Goal: Task Accomplishment & Management: Complete application form

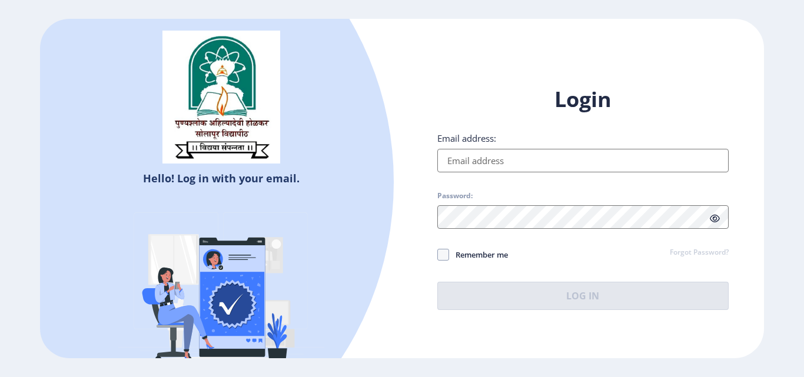
click at [486, 159] on input "Email address:" at bounding box center [582, 161] width 291 height 24
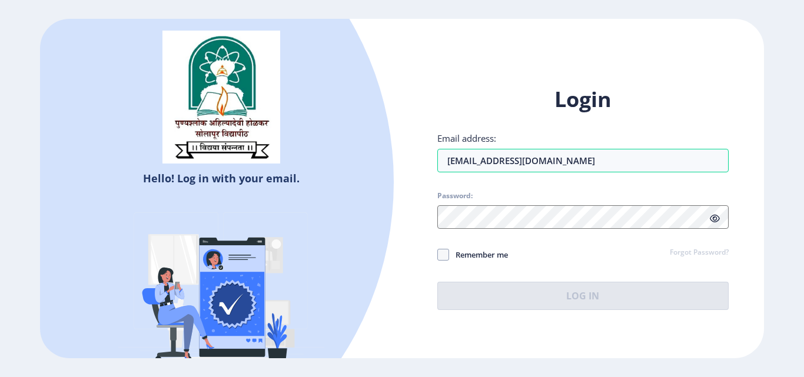
click at [476, 182] on div "Login Email address: sapanaghogare2@gmail.com Password: Remember me Forgot Pass…" at bounding box center [582, 197] width 291 height 225
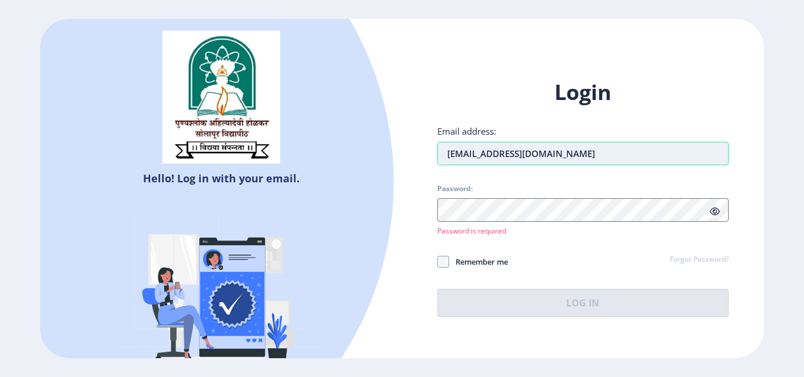
click at [596, 155] on input "sapanaghogare2@gmail.com" at bounding box center [582, 154] width 291 height 24
type input "s"
click at [586, 165] on input "Email address:" at bounding box center [582, 154] width 291 height 24
click at [111, 265] on div at bounding box center [73, 182] width 644 height 644
click at [472, 156] on input "Email address:" at bounding box center [582, 154] width 291 height 24
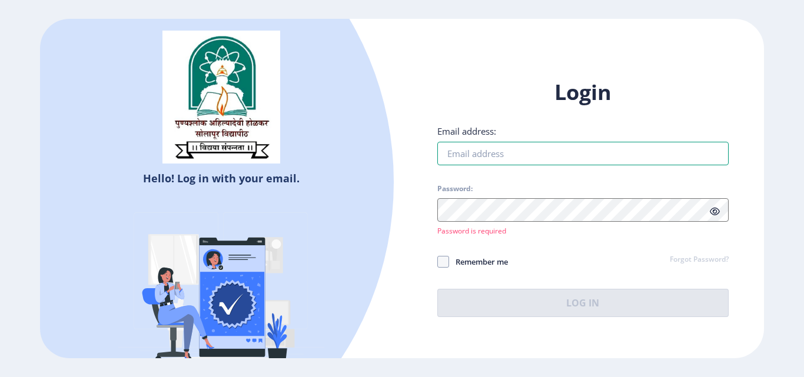
type input "[EMAIL_ADDRESS][DOMAIN_NAME]"
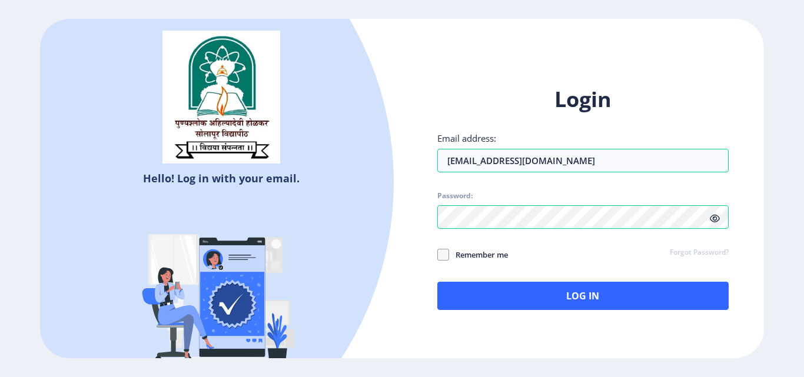
click at [716, 221] on icon at bounding box center [715, 218] width 10 height 9
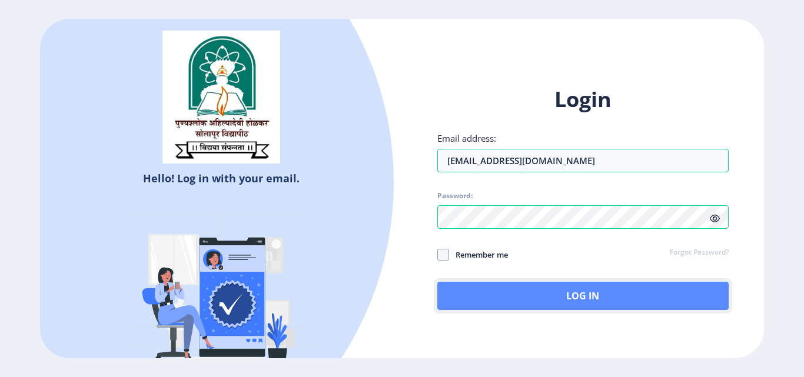
click at [549, 296] on button "Log In" at bounding box center [582, 296] width 291 height 28
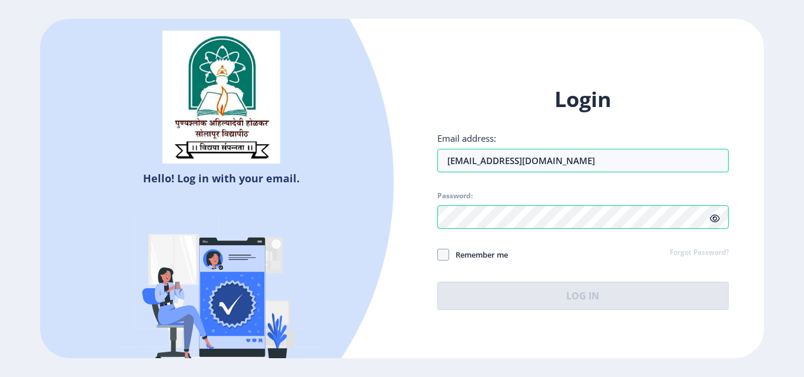
click at [718, 218] on icon at bounding box center [715, 218] width 10 height 9
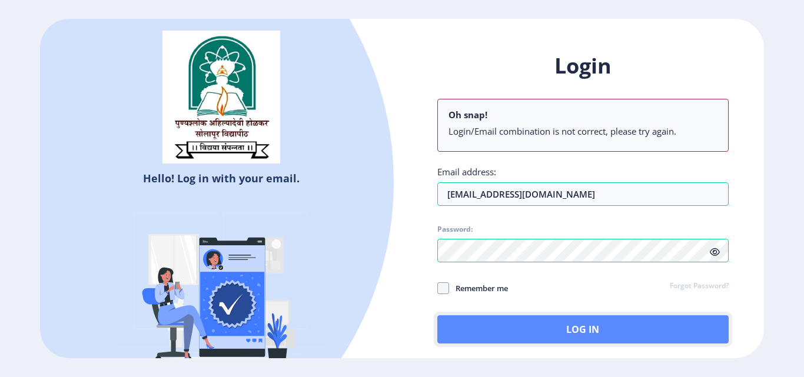
click at [626, 328] on button "Log In" at bounding box center [582, 330] width 291 height 28
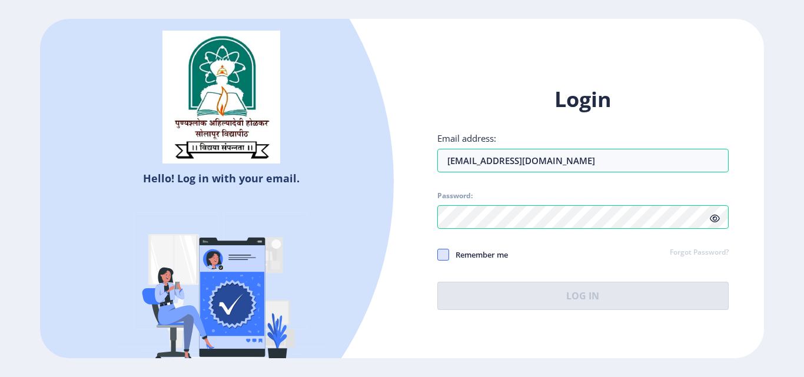
click at [440, 260] on span at bounding box center [443, 255] width 12 height 12
click at [438, 256] on input "Remember me" at bounding box center [437, 255] width 1 height 1
checkbox input "true"
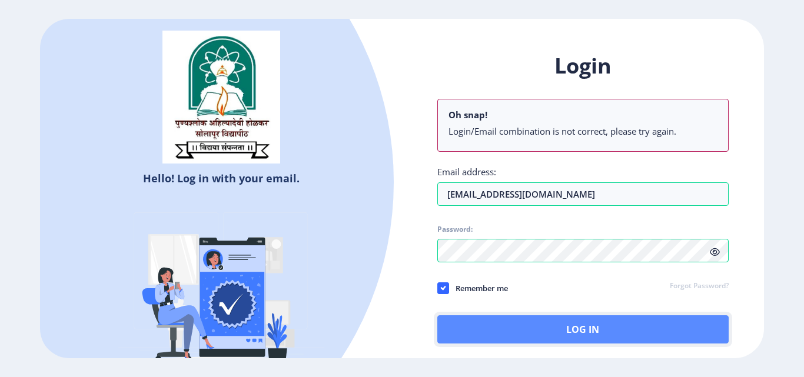
click at [491, 330] on button "Log In" at bounding box center [582, 330] width 291 height 28
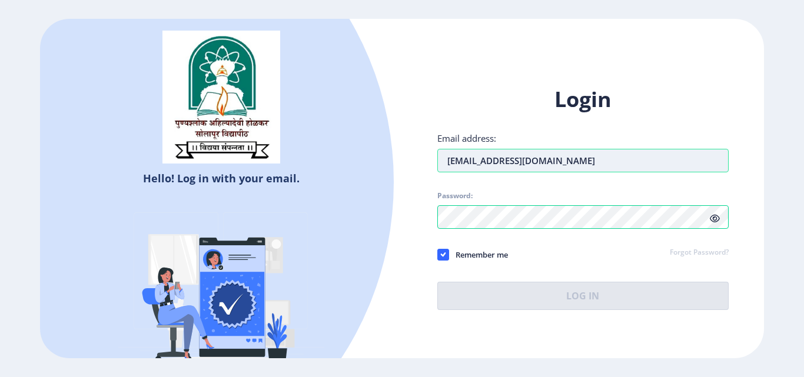
click at [577, 162] on input "[EMAIL_ADDRESS][DOMAIN_NAME]" at bounding box center [582, 161] width 291 height 24
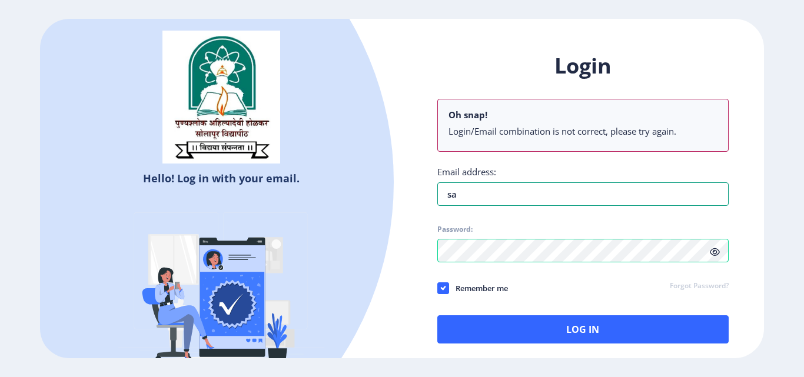
type input "s"
type input "[EMAIL_ADDRESS][DOMAIN_NAME]"
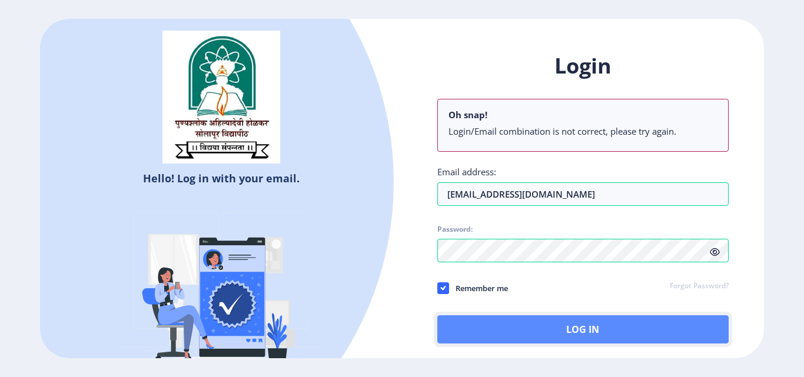
click at [453, 318] on button "Log In" at bounding box center [582, 330] width 291 height 28
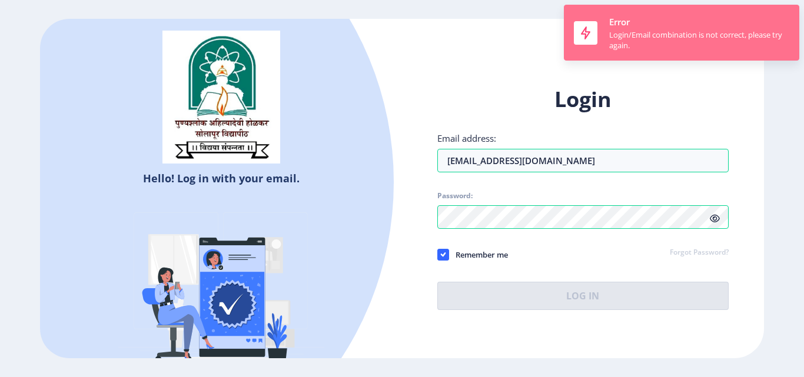
click at [649, 22] on div "Error Login/Email combination is not correct, please try again." at bounding box center [699, 33] width 180 height 36
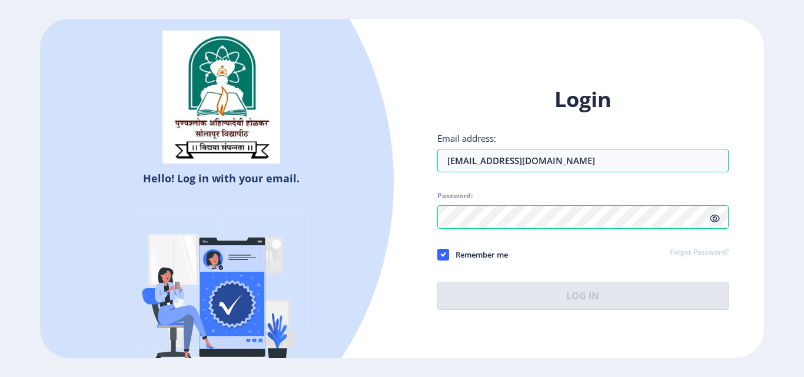
click at [714, 220] on icon at bounding box center [715, 218] width 10 height 9
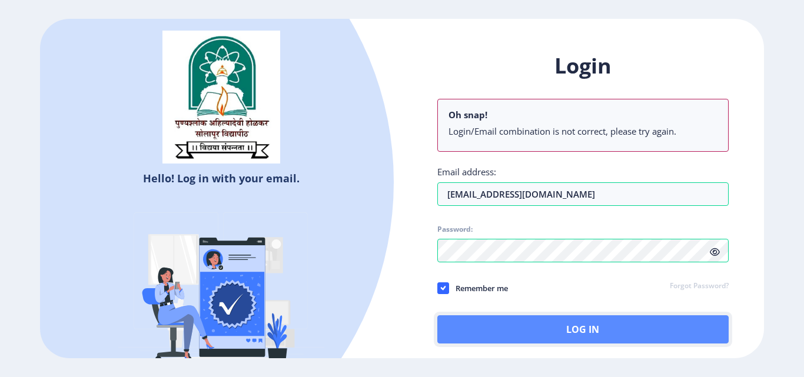
click at [561, 324] on button "Log In" at bounding box center [582, 330] width 291 height 28
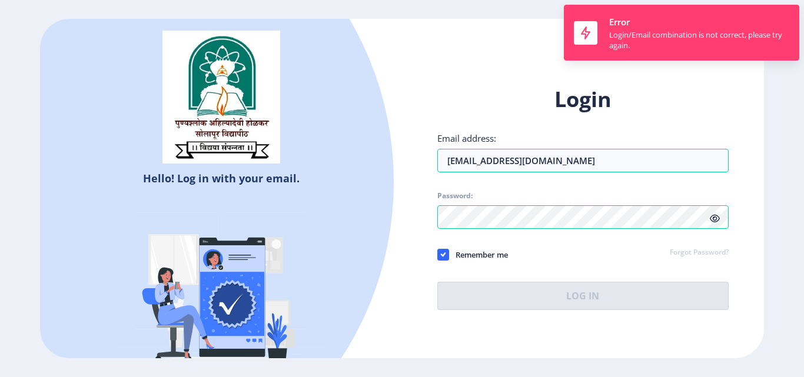
click at [480, 78] on div "Login Email address: sapanaghogare2@gmail.com Password: Remember me Forgot Pass…" at bounding box center [583, 207] width 362 height 279
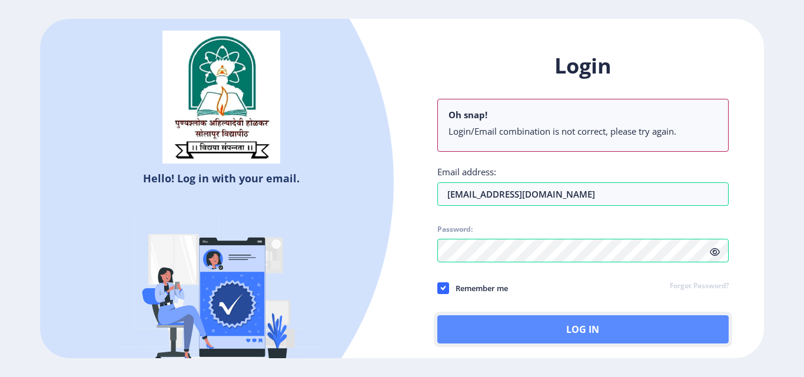
click at [532, 333] on button "Log In" at bounding box center [582, 330] width 291 height 28
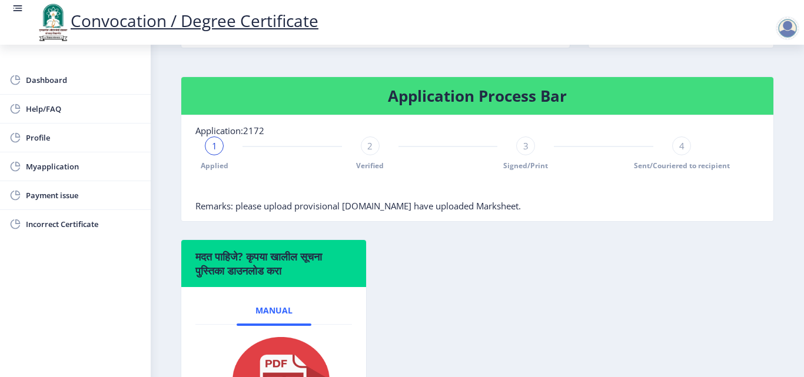
scroll to position [236, 0]
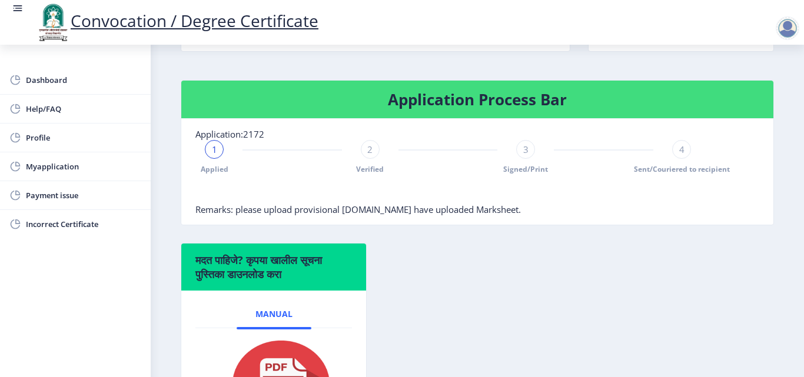
click at [365, 150] on div "2" at bounding box center [370, 149] width 19 height 19
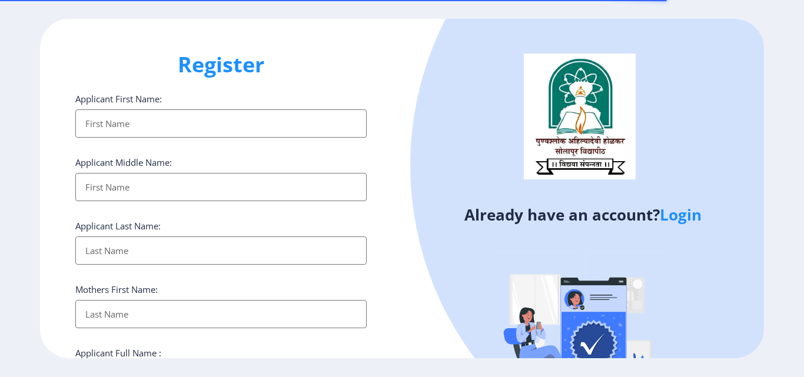
select select
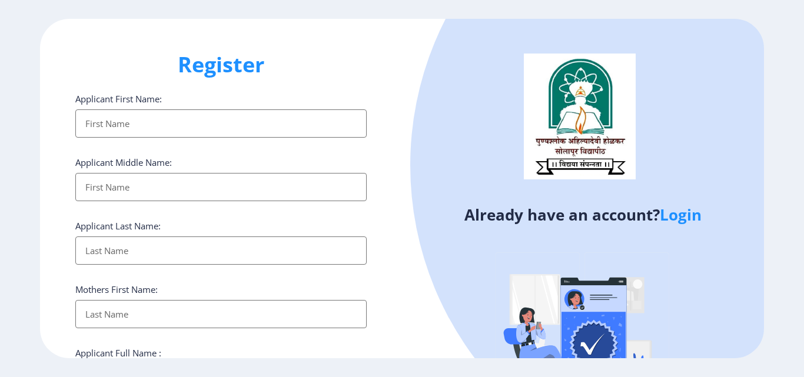
click at [117, 128] on input "Applicant First Name:" at bounding box center [220, 124] width 291 height 28
type input "Sapana"
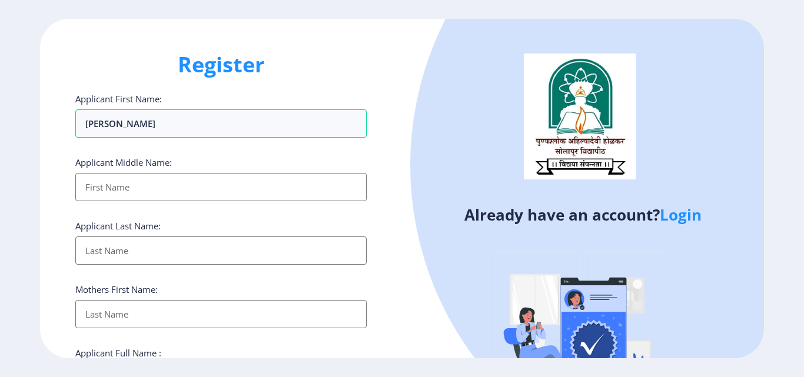
click at [124, 195] on input "Applicant First Name:" at bounding box center [220, 187] width 291 height 28
type input "BALASAHEB"
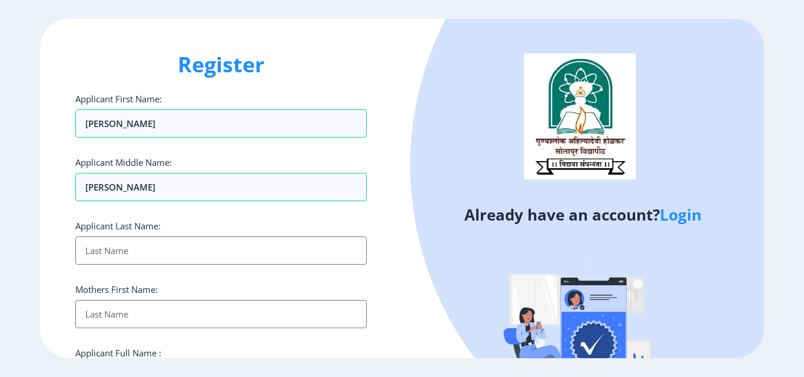
click at [118, 243] on input "Applicant First Name:" at bounding box center [220, 251] width 291 height 28
type input "GHADGE"
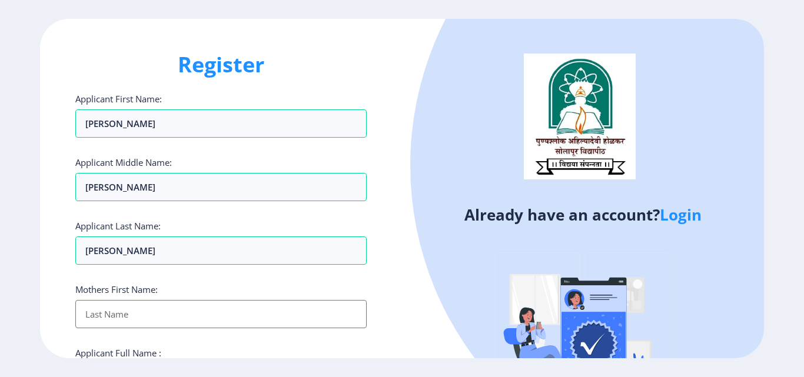
click at [122, 314] on input "Applicant First Name:" at bounding box center [220, 314] width 291 height 28
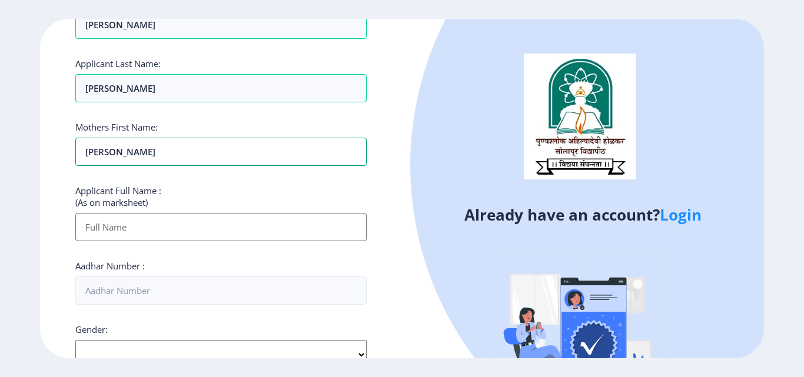
scroll to position [177, 0]
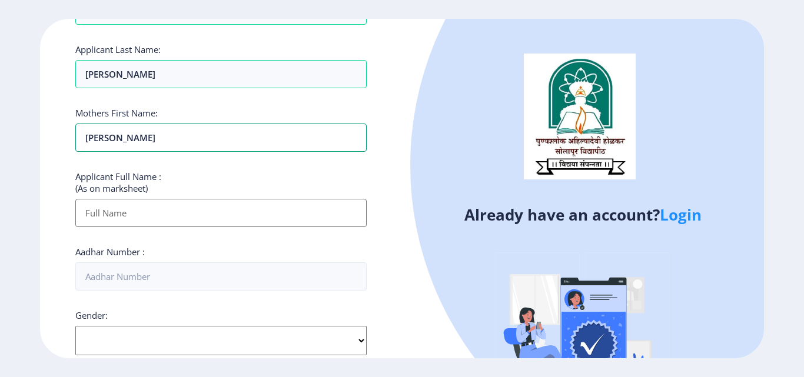
type input "SUSHILA"
click at [146, 214] on input "Applicant First Name:" at bounding box center [220, 213] width 291 height 28
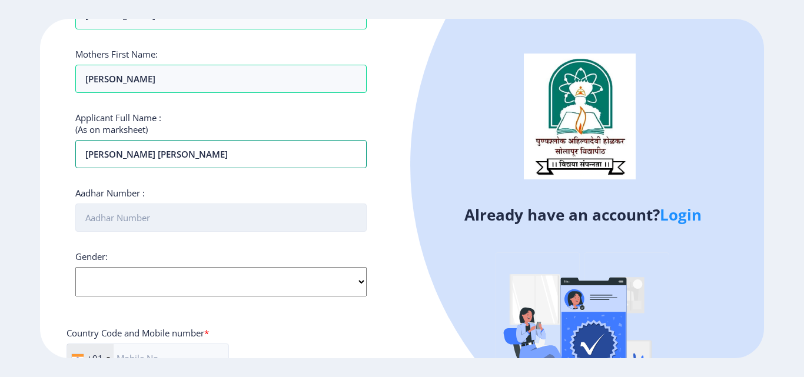
type input "SAPANA BALASAHEB GHADGE"
click at [145, 213] on input "Aadhar Number :" at bounding box center [220, 218] width 291 height 28
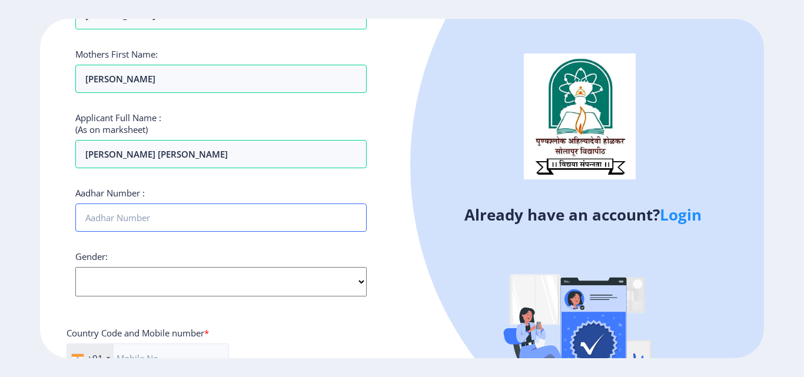
type input "841954064602"
click at [111, 273] on select "Select Gender Male Female Other" at bounding box center [220, 281] width 291 height 29
select select "[DEMOGRAPHIC_DATA]"
click at [75, 267] on select "Select Gender Male Female Other" at bounding box center [220, 281] width 291 height 29
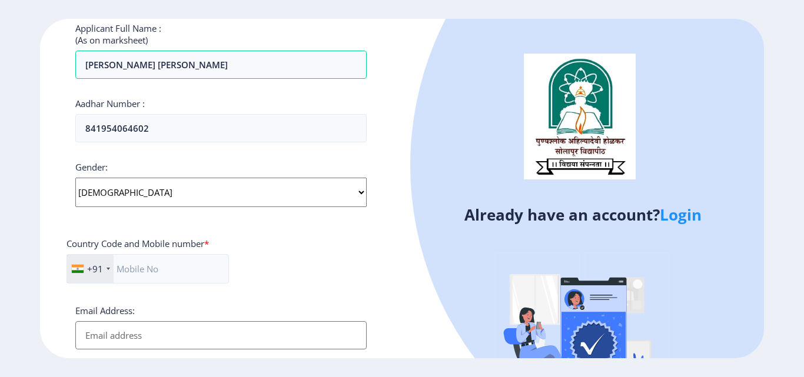
scroll to position [353, 0]
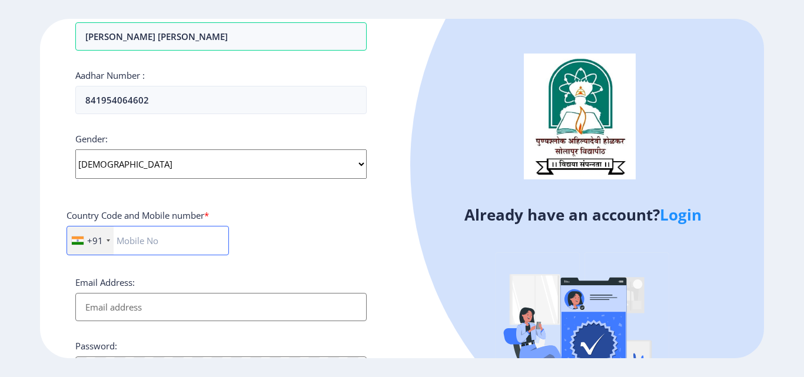
click at [127, 241] on input "text" at bounding box center [148, 240] width 163 height 29
click at [147, 241] on input "text" at bounding box center [148, 240] width 163 height 29
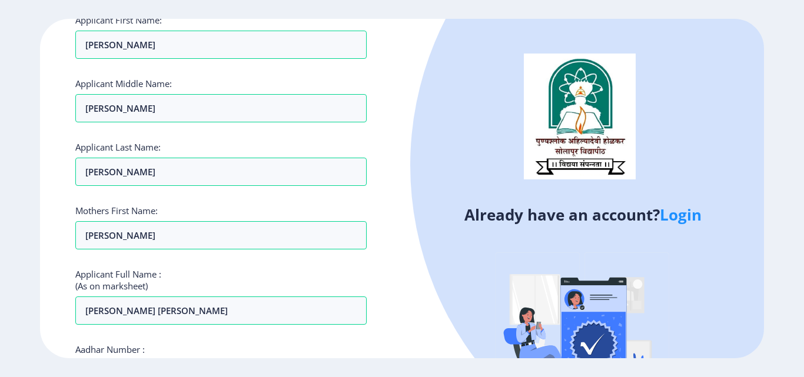
scroll to position [236, 0]
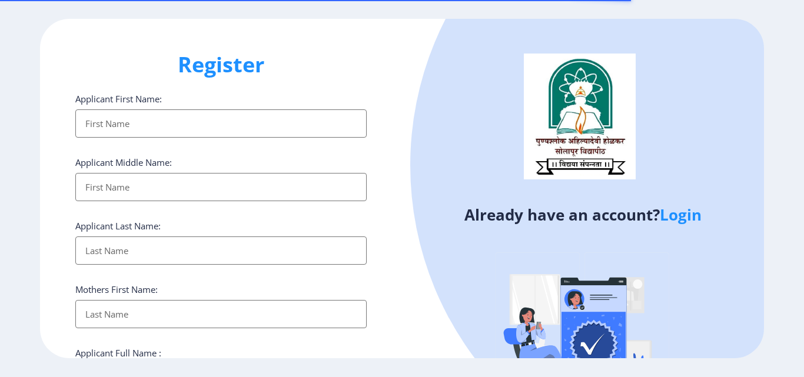
select select
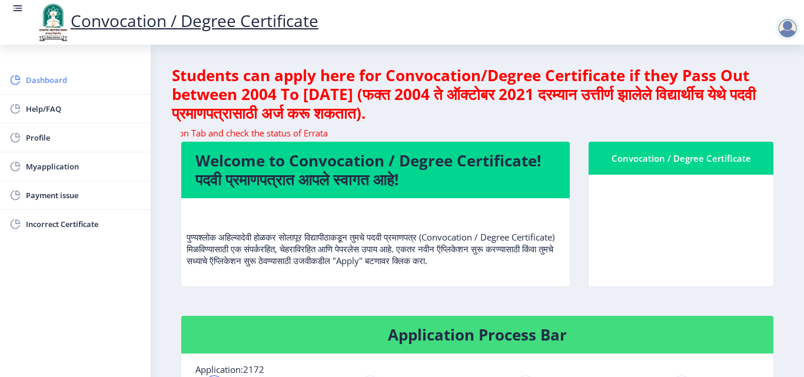
click at [39, 79] on span "Dashboard" at bounding box center [83, 80] width 115 height 14
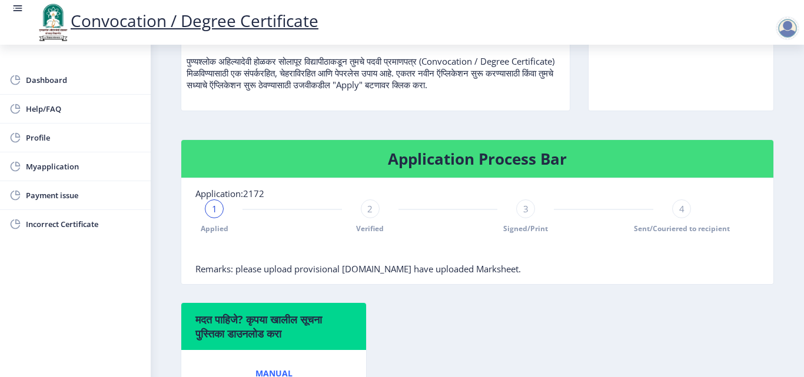
scroll to position [177, 0]
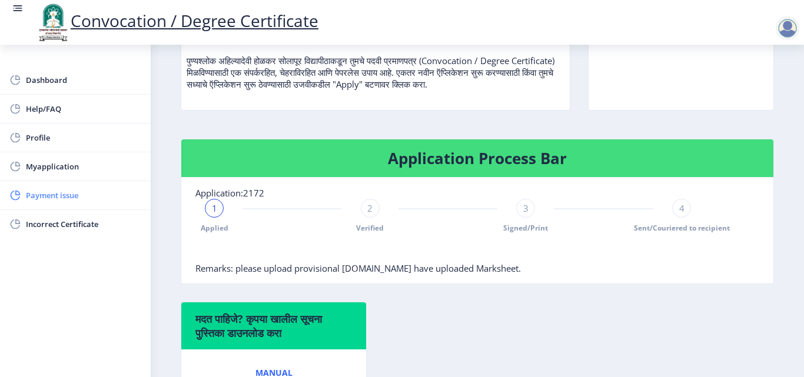
click at [46, 198] on span "Payment issue" at bounding box center [83, 195] width 115 height 14
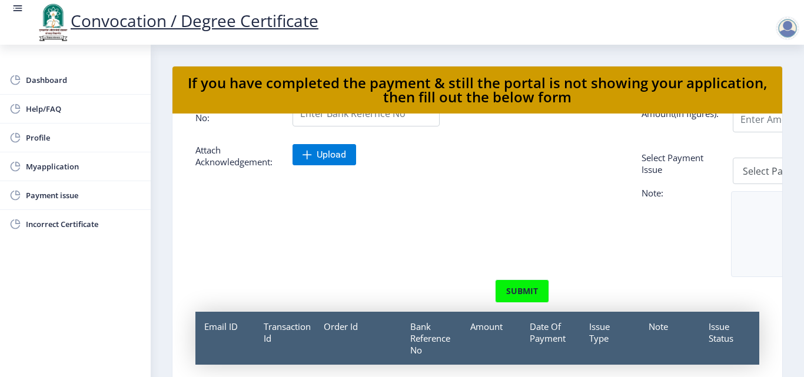
scroll to position [45, 0]
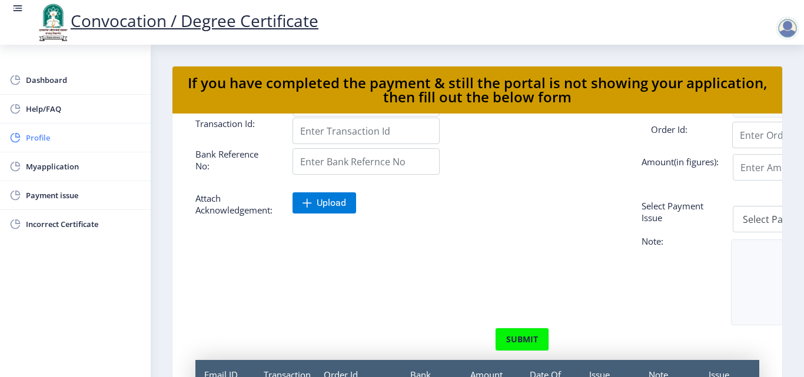
click at [39, 137] on span "Profile" at bounding box center [83, 138] width 115 height 14
select select
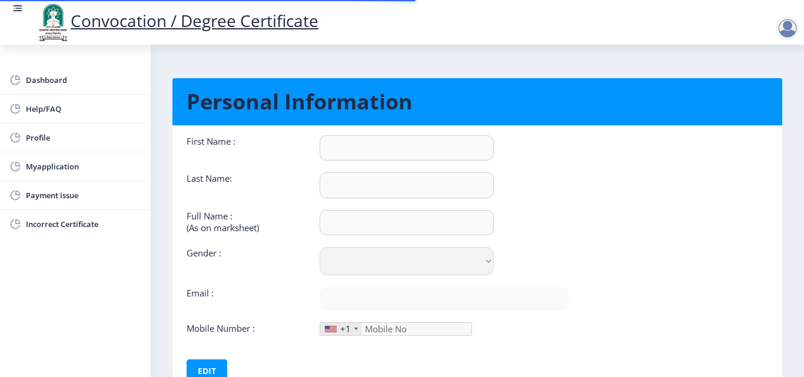
type input "[PERSON_NAME]"
type input "[PERSON_NAME] [PERSON_NAME]"
select select "[DEMOGRAPHIC_DATA]"
type input "[EMAIL_ADDRESS][DOMAIN_NAME]"
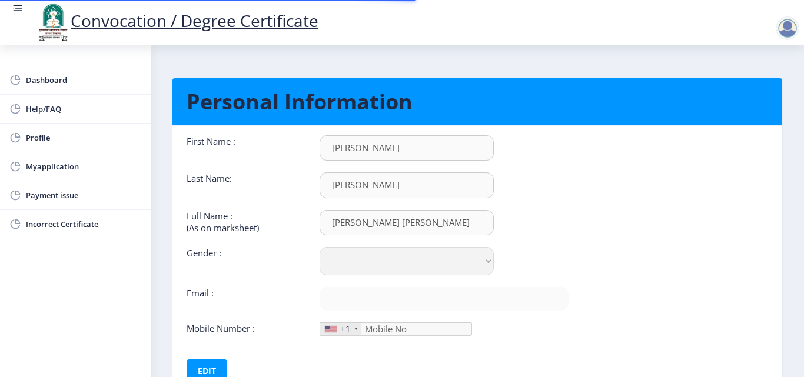
type input "8552896833"
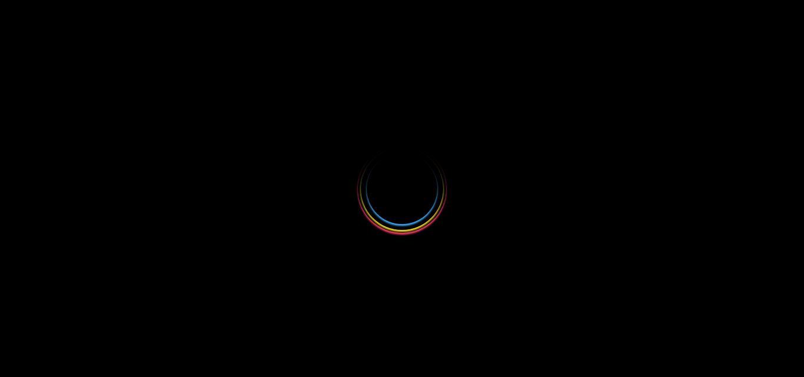
click at [557, 131] on div at bounding box center [402, 188] width 804 height 377
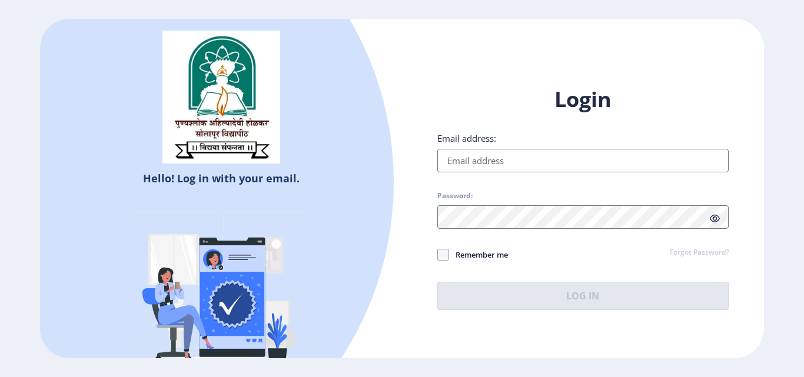
click at [552, 163] on input "Email address:" at bounding box center [582, 161] width 291 height 24
type input "[EMAIL_ADDRESS][DOMAIN_NAME]"
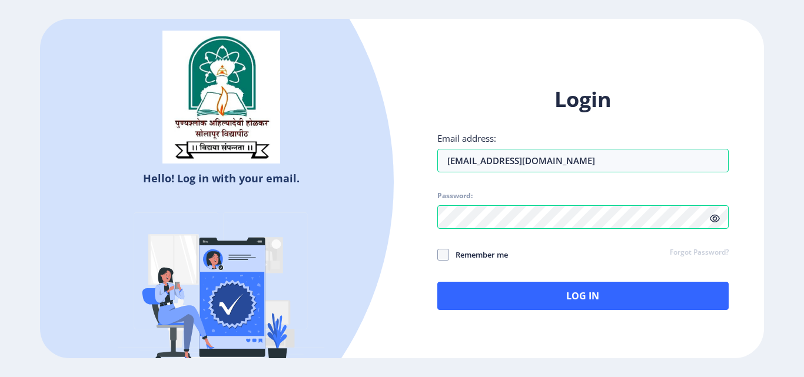
click at [718, 213] on span at bounding box center [715, 219] width 10 height 12
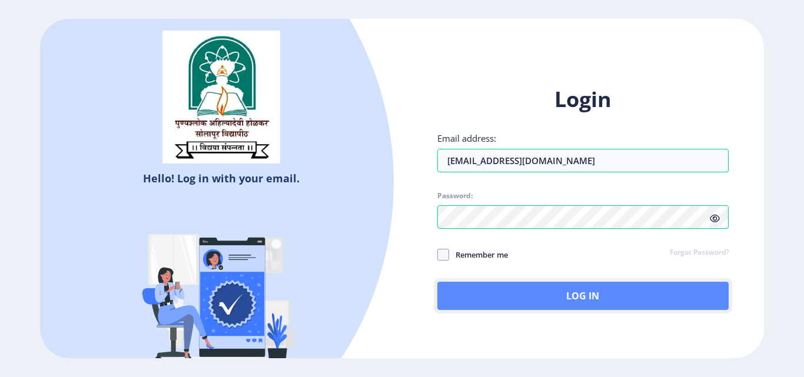
click at [591, 293] on button "Log In" at bounding box center [582, 296] width 291 height 28
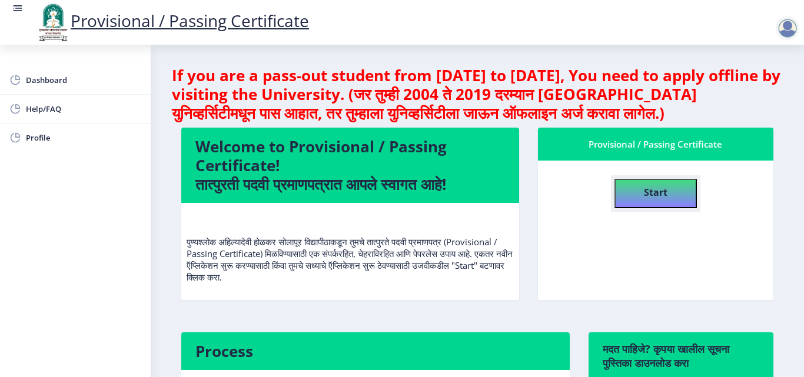
click at [632, 195] on button "Start" at bounding box center [656, 193] width 82 height 29
select select
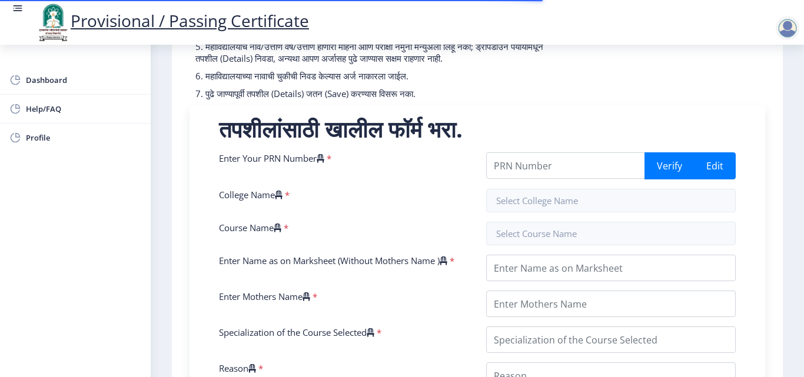
scroll to position [177, 0]
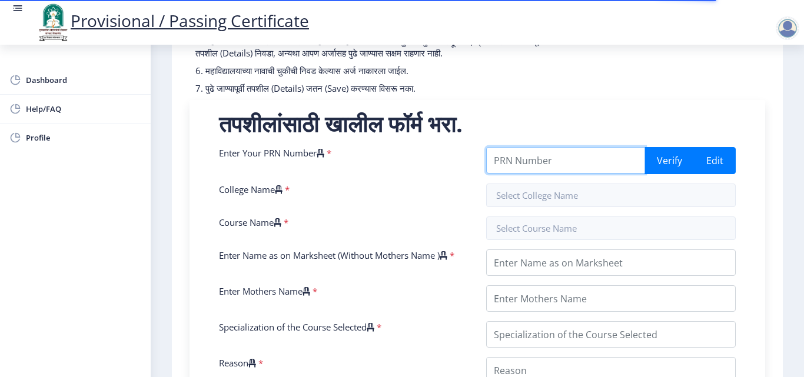
click at [559, 174] on input "Enter Your PRN Number" at bounding box center [565, 160] width 159 height 26
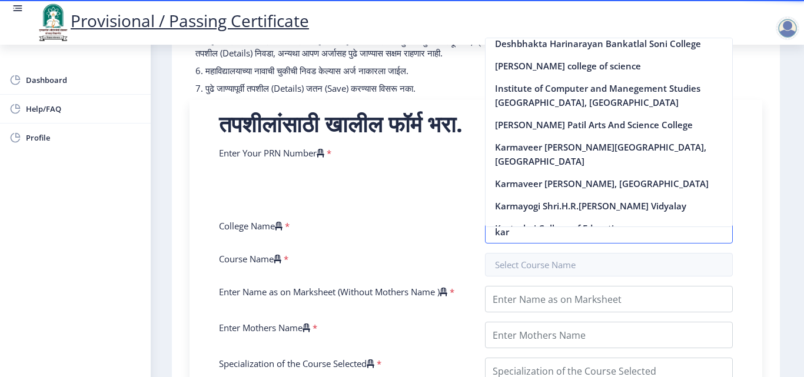
scroll to position [20, 0]
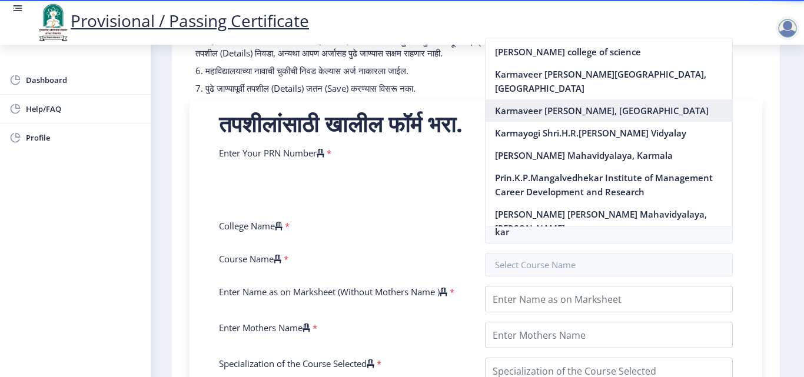
click at [576, 115] on nb-option "Karmaveer [PERSON_NAME], [GEOGRAPHIC_DATA]" at bounding box center [609, 111] width 247 height 22
type input "Karmaveer Bhaurao Patil Mahavidyalaya, Pandharpur"
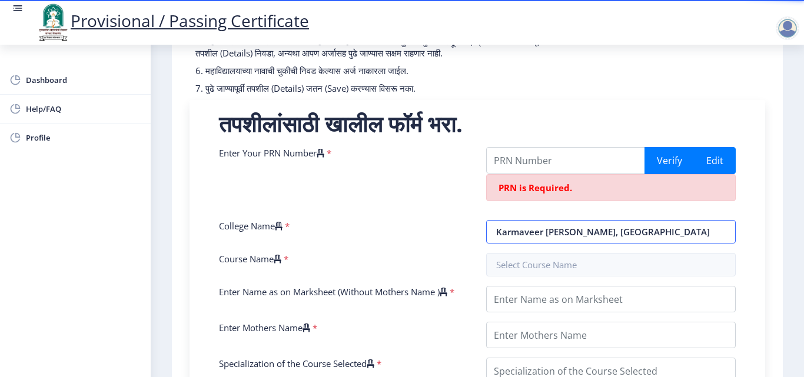
scroll to position [0, 0]
click at [553, 171] on input "Enter Your PRN Number" at bounding box center [565, 160] width 159 height 26
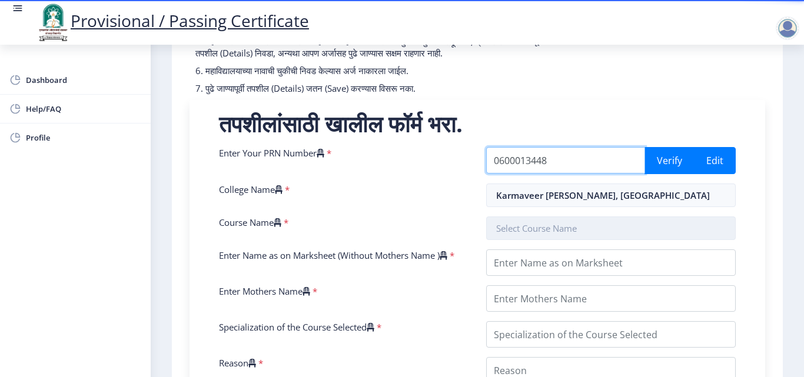
scroll to position [236, 0]
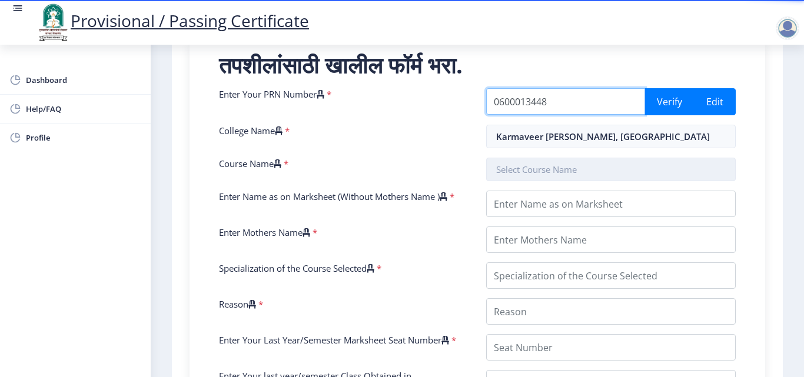
type input "0600013448"
click at [559, 181] on input "text" at bounding box center [611, 170] width 250 height 24
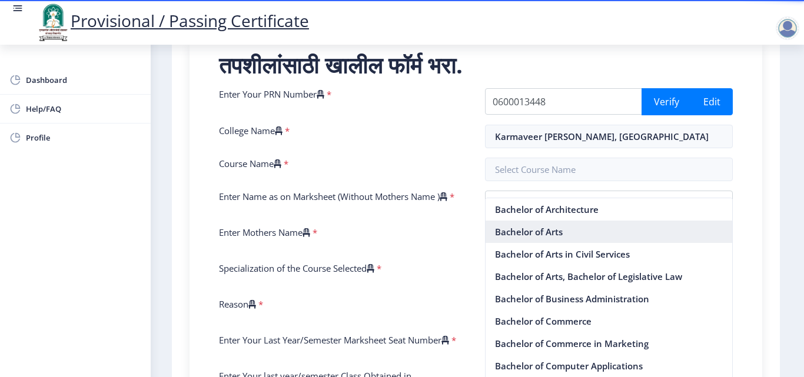
click at [545, 230] on nb-option "Bachelor of Arts" at bounding box center [609, 232] width 247 height 22
type input "Bachelor of Arts"
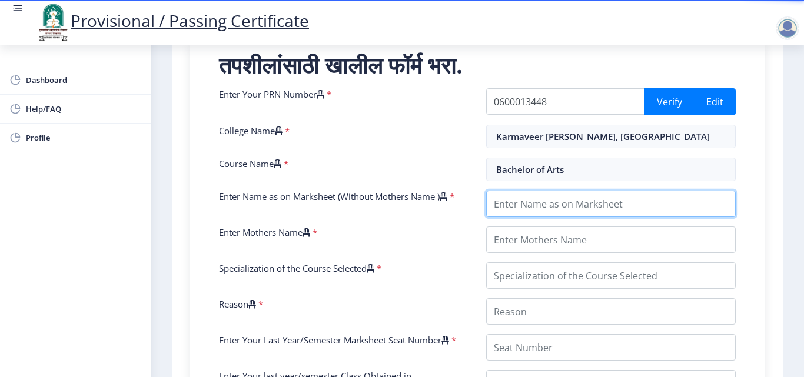
click at [539, 215] on input "Enter Name as on Marksheet (Without Mothers Name )" at bounding box center [611, 204] width 250 height 26
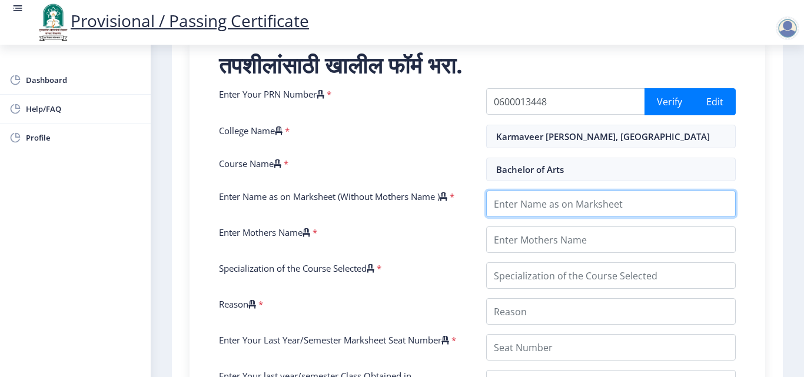
type input "g"
type input "GHADGE SAPANA BALASAHEB"
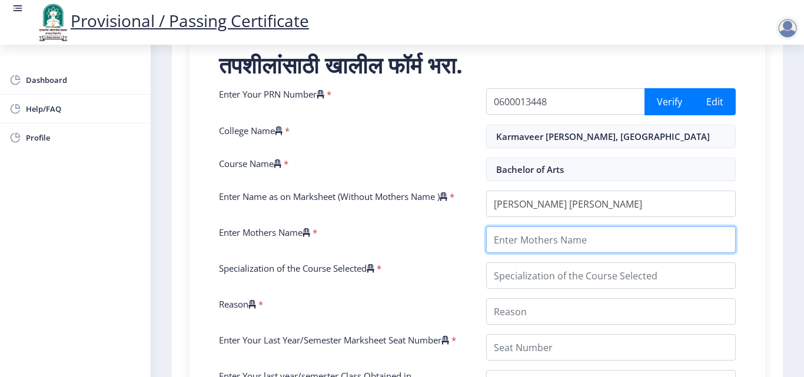
click at [556, 253] on input "Enter Mothers Name" at bounding box center [611, 240] width 250 height 26
type input "S"
type input "SUSHAILA"
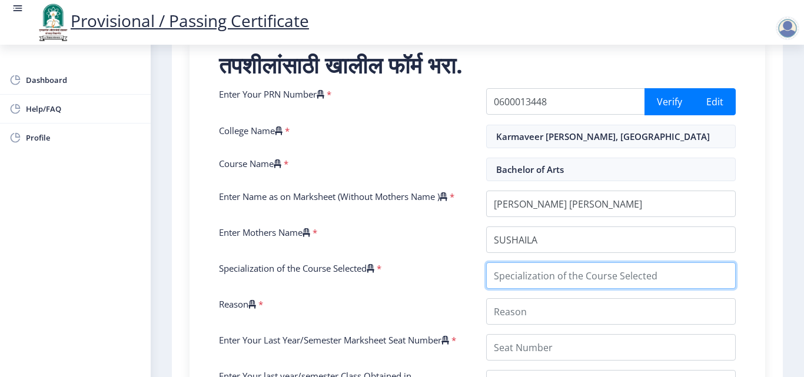
click at [582, 282] on input "Specialization of the Course Selected" at bounding box center [611, 276] width 250 height 26
click at [583, 289] on input "Specialization of the Course Selected" at bounding box center [611, 276] width 250 height 26
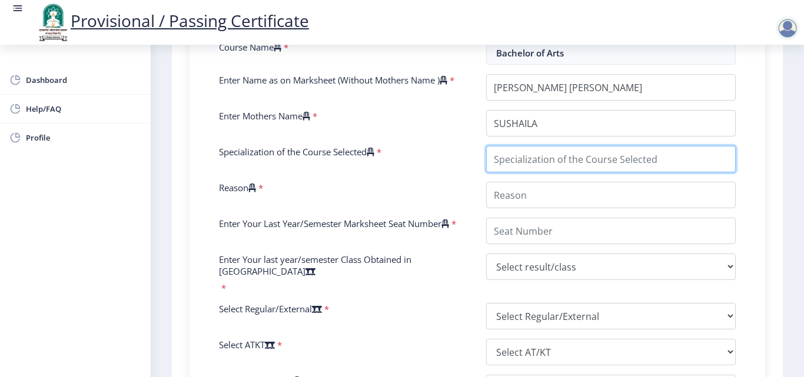
scroll to position [353, 0]
click at [532, 171] on input "Specialization of the Course Selected" at bounding box center [611, 158] width 250 height 26
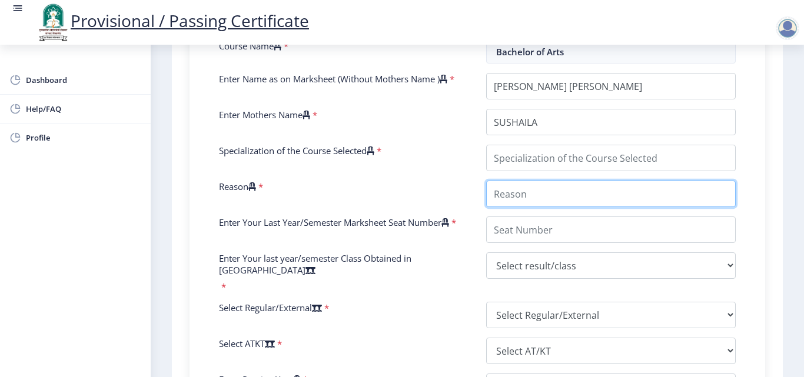
click at [528, 210] on div "Enter Your PRN Number * 0600013448 Verify Edit College Name * Karmaveer Bhaurao…" at bounding box center [477, 226] width 535 height 511
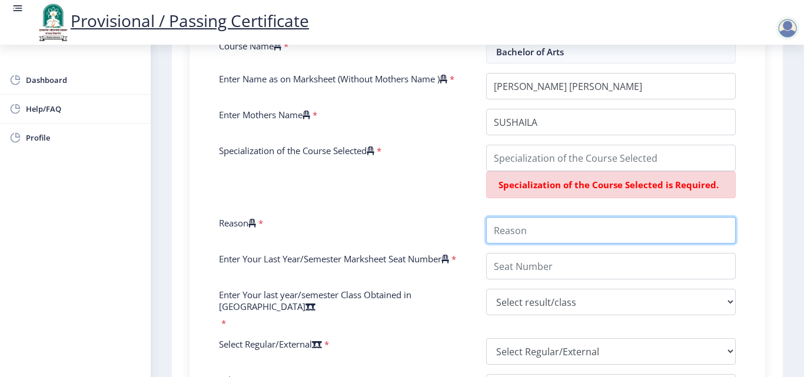
type input "n"
type input "NEXT EQUCATION"
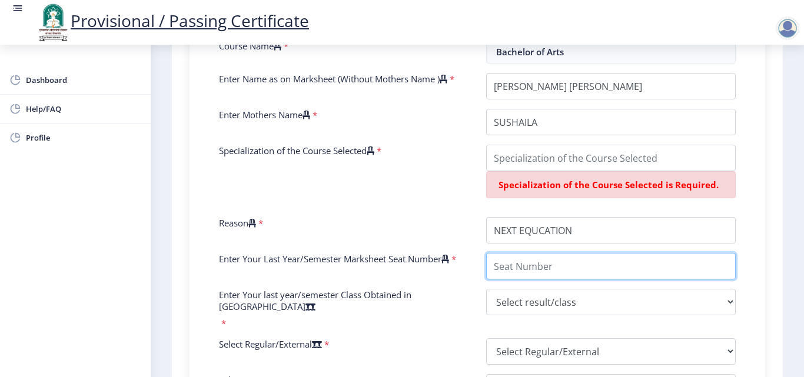
click at [528, 280] on input "Enter Your Last Year/Semester Marksheet Seat Number" at bounding box center [611, 266] width 250 height 26
type input "33197"
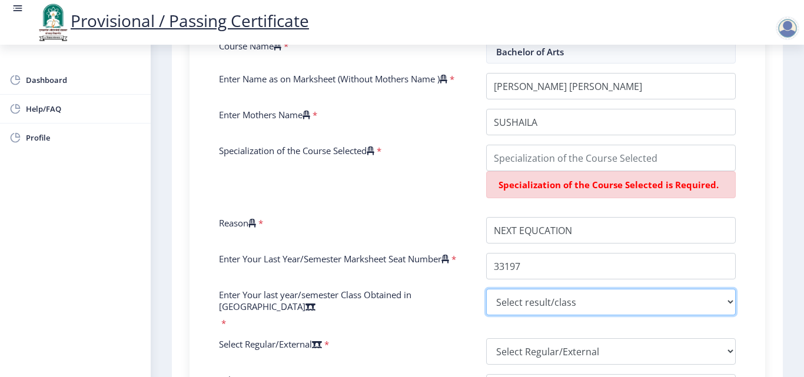
click at [520, 310] on select "Select result/class DISTINCTION FIRST CLASS HIGHER SECOND CLASS SECOND CLASS PA…" at bounding box center [611, 302] width 250 height 26
select select "FIRST CLASS"
click at [486, 301] on select "Select result/class DISTINCTION FIRST CLASS HIGHER SECOND CLASS SECOND CLASS PA…" at bounding box center [611, 302] width 250 height 26
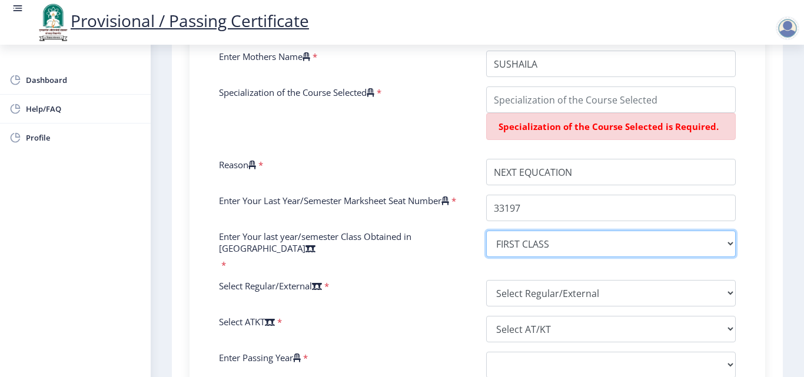
scroll to position [412, 0]
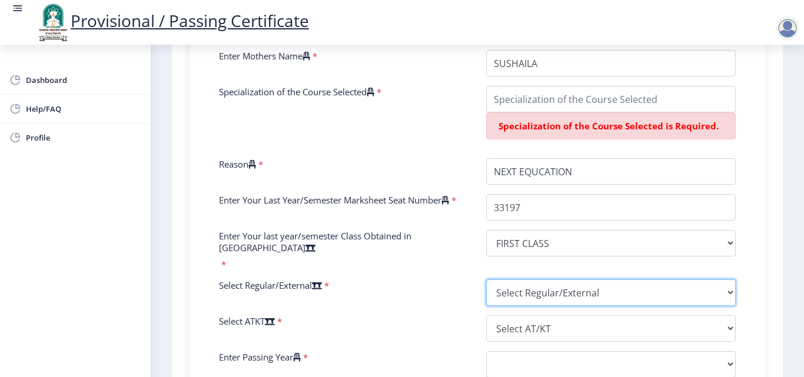
click at [528, 293] on select "Select Regular/External Regular External Special" at bounding box center [611, 293] width 250 height 26
select select "Regular"
click at [486, 280] on select "Select Regular/External Regular External Special" at bounding box center [611, 293] width 250 height 26
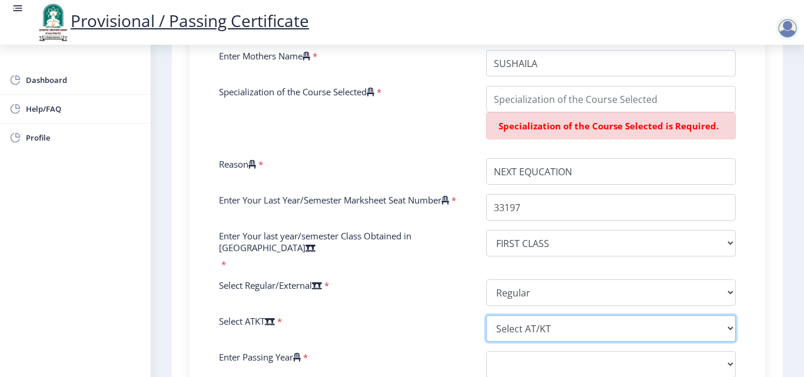
click at [513, 321] on select "Select AT/KT None ATKT" at bounding box center [611, 329] width 250 height 26
select select "None"
click at [486, 316] on select "Select AT/KT None ATKT" at bounding box center [611, 329] width 250 height 26
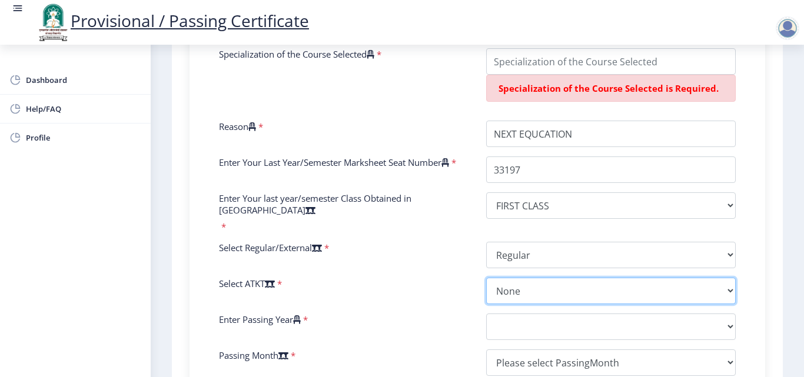
scroll to position [471, 0]
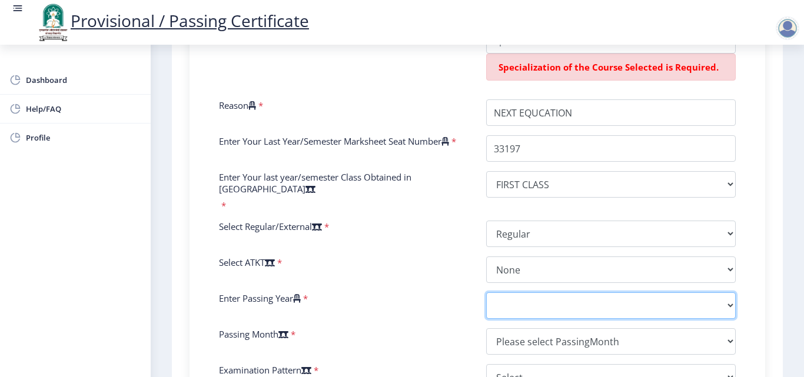
click at [526, 313] on select "2025 2024 2023 2022 2021 2020 2019 2018 2017 2016 2015 2014 2013 2012 2011 2010…" at bounding box center [611, 306] width 250 height 26
select select "2008"
click at [486, 293] on select "2025 2024 2023 2022 2021 2020 2019 2018 2017 2016 2015 2014 2013 2012 2011 2010…" at bounding box center [611, 306] width 250 height 26
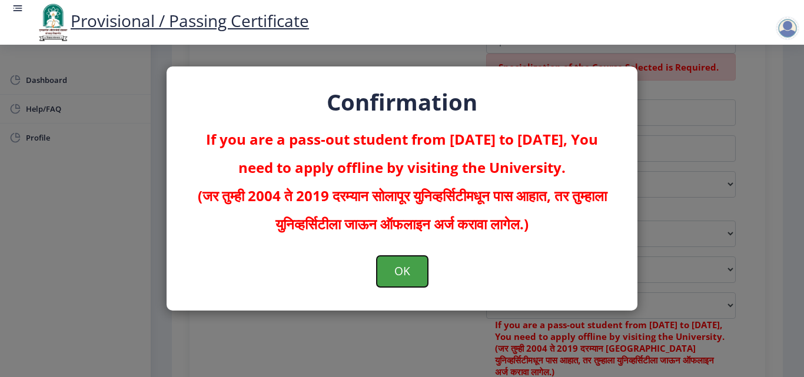
click at [416, 280] on button "OK" at bounding box center [402, 271] width 51 height 31
